Goal: Task Accomplishment & Management: Complete application form

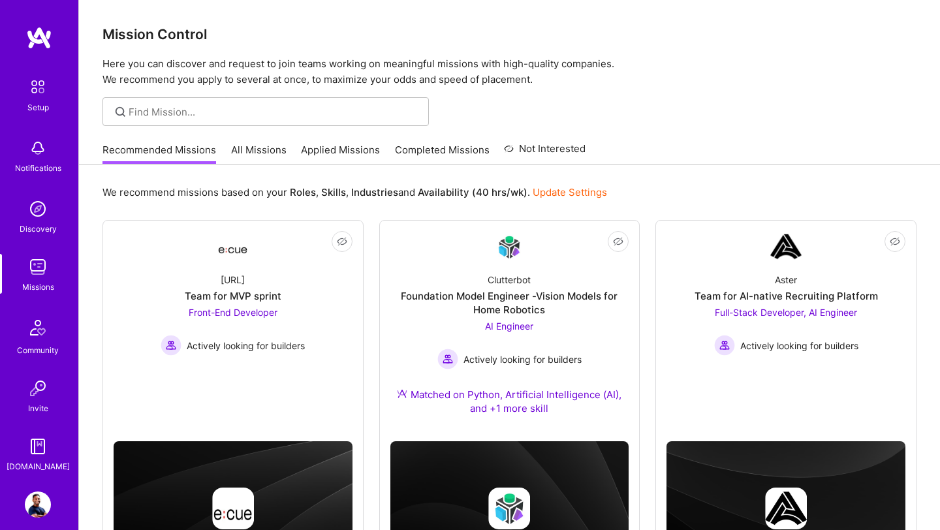
click at [39, 154] on img at bounding box center [38, 148] width 26 height 26
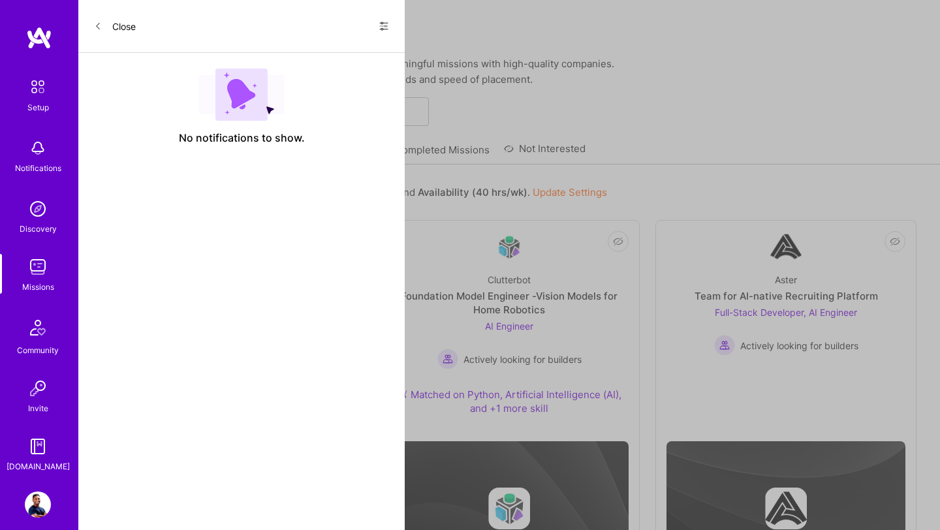
click at [380, 23] on icon at bounding box center [384, 26] width 10 height 10
click at [344, 47] on div "Show all notifications" at bounding box center [305, 53] width 168 height 26
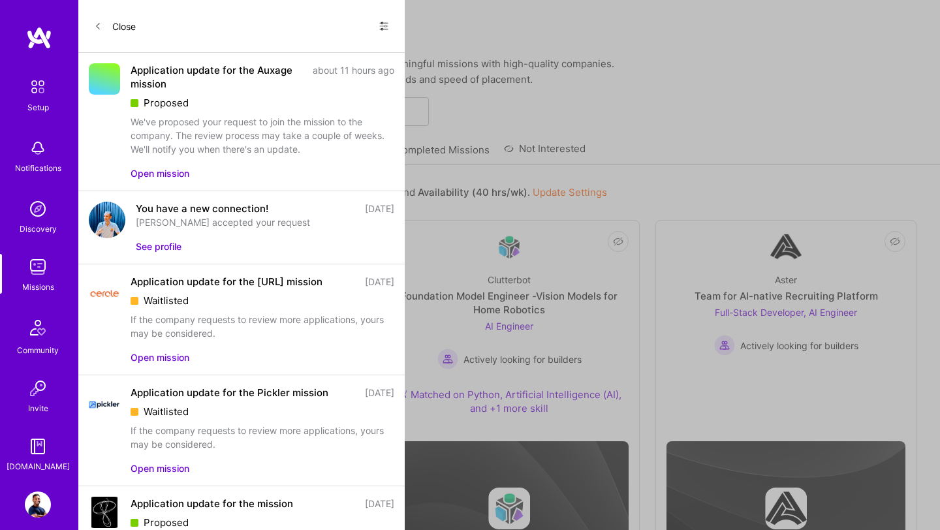
click at [168, 397] on div "Application update for the Pickler mission" at bounding box center [230, 393] width 198 height 14
click at [164, 452] on button "Open mission" at bounding box center [160, 468] width 59 height 14
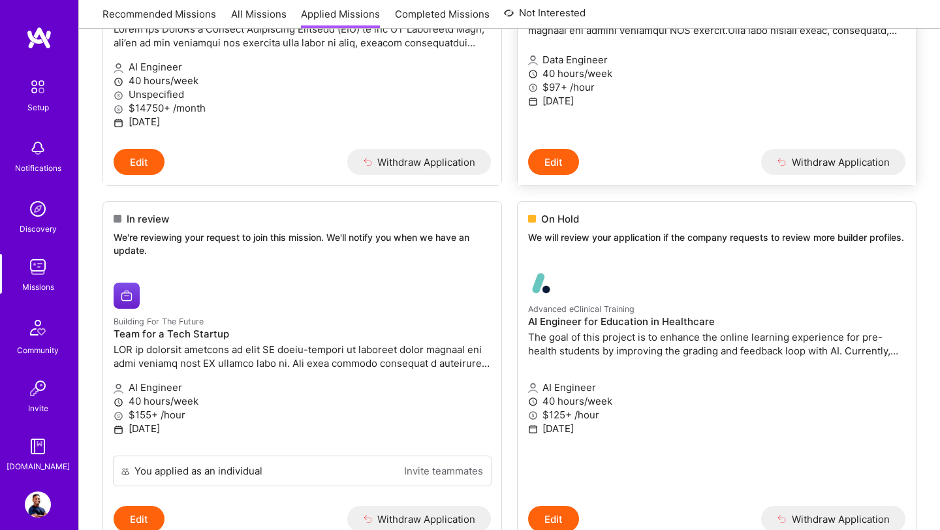
scroll to position [1487, 0]
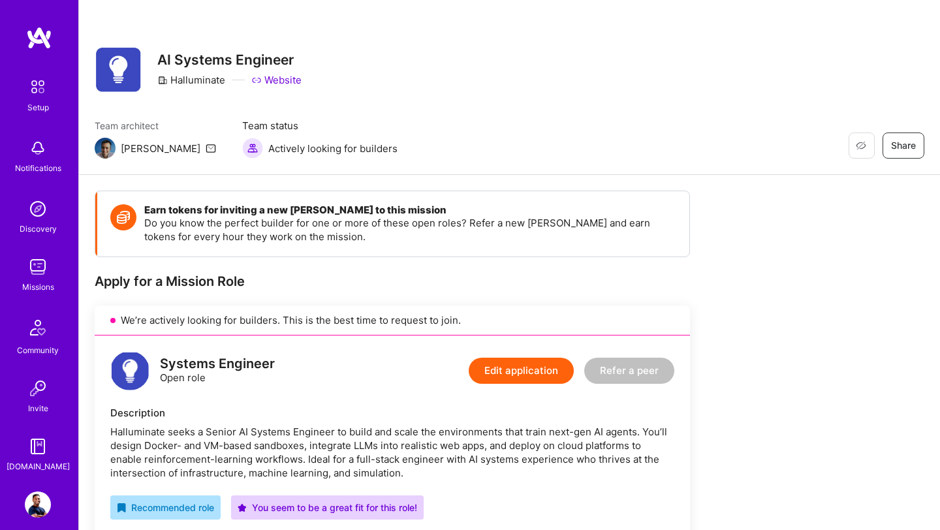
click at [44, 266] on img at bounding box center [38, 267] width 26 height 26
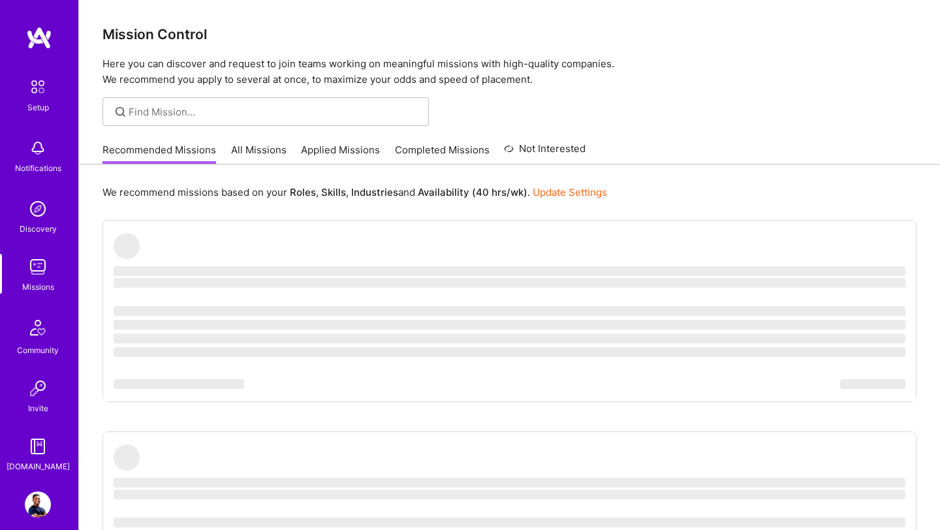
click at [260, 153] on link "All Missions" at bounding box center [258, 154] width 55 height 22
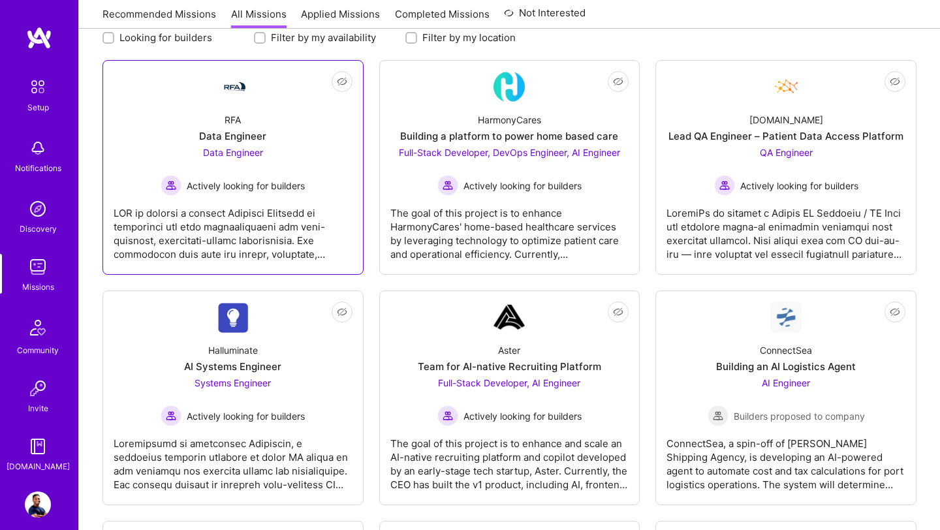
scroll to position [185, 0]
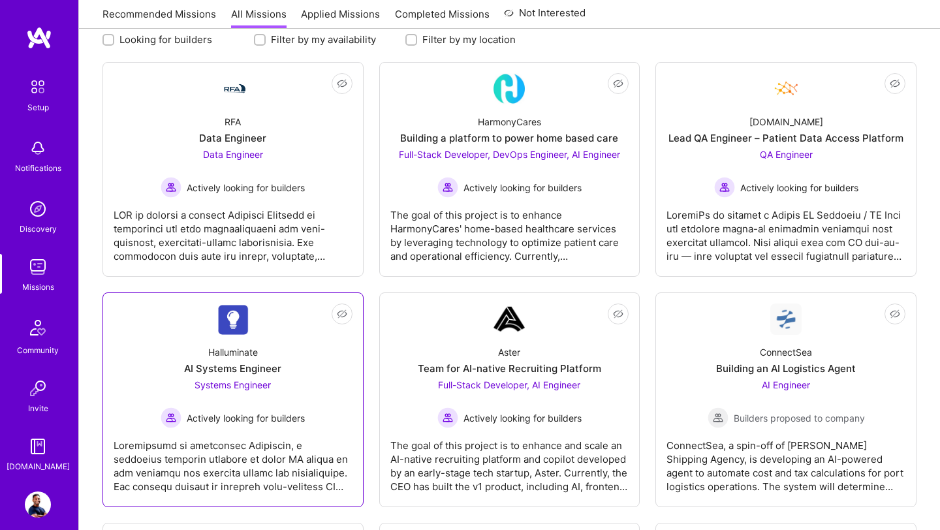
click at [285, 389] on div "Systems Engineer Actively looking for builders" at bounding box center [233, 403] width 144 height 50
